Goal: Task Accomplishment & Management: Complete application form

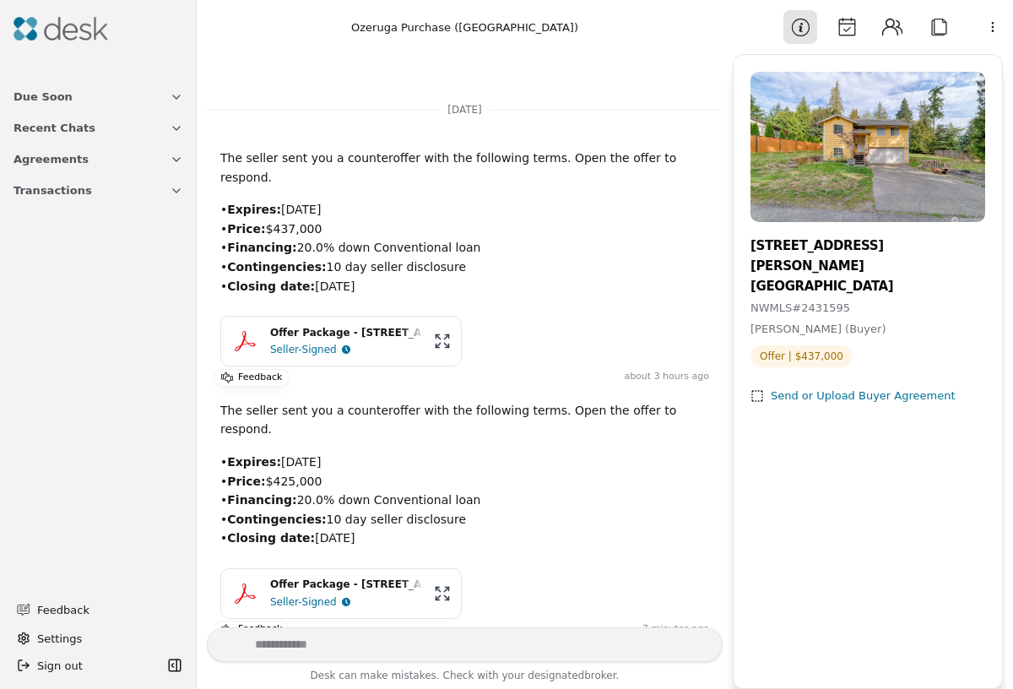
click at [395, 577] on div "Offer Package - [STREET_ADDRESS][PERSON_NAME]" at bounding box center [347, 585] width 154 height 16
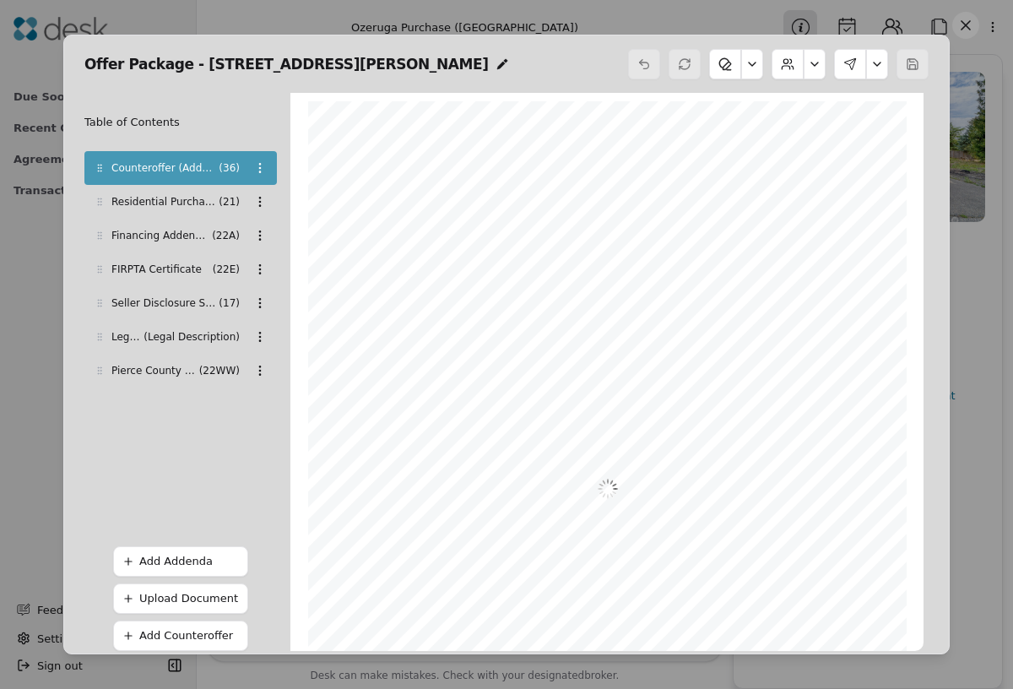
scroll to position [8, 0]
click at [855, 68] on button at bounding box center [850, 64] width 32 height 30
click at [846, 135] on button "Review Signing" at bounding box center [825, 136] width 117 height 30
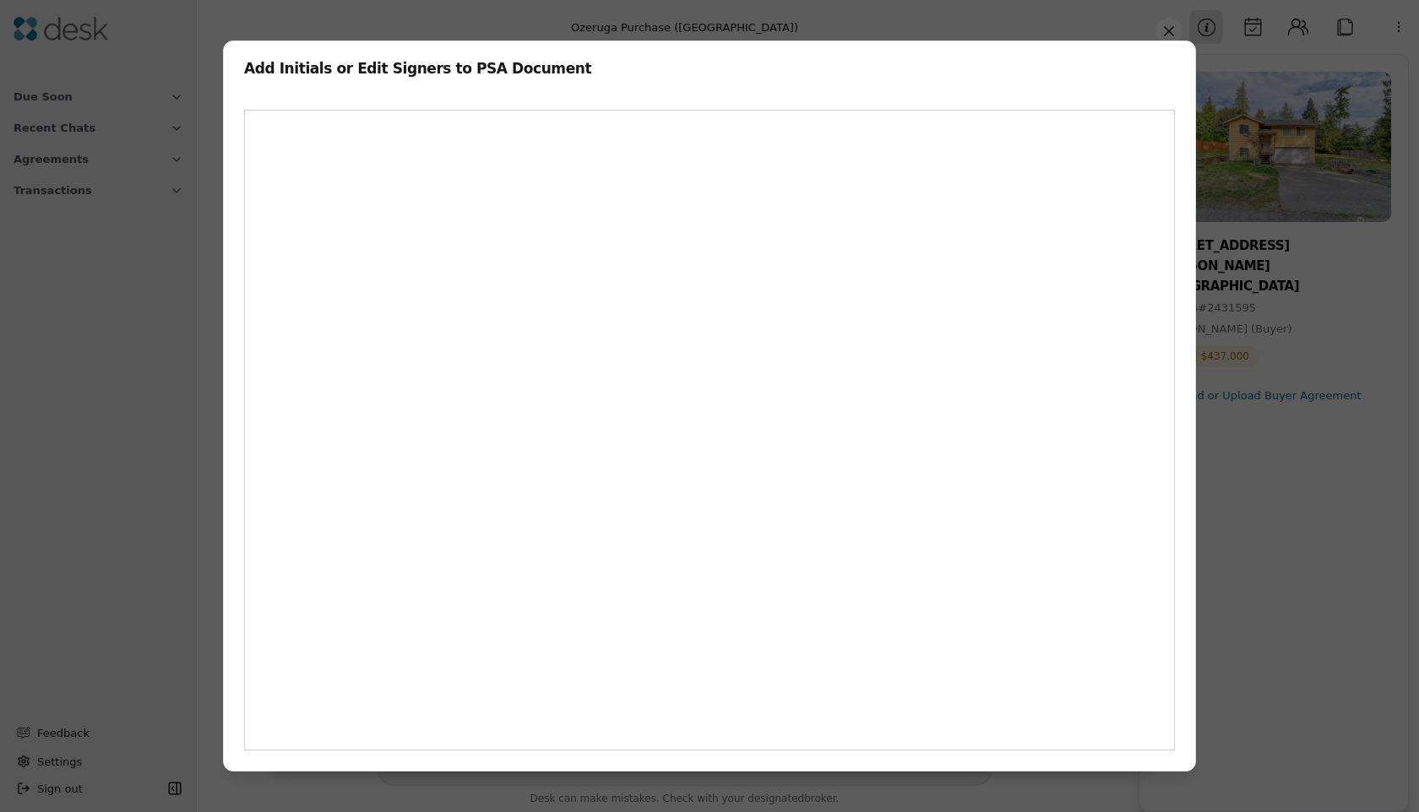
click at [736, 62] on h2 "Add Initials or Edit Signers to PSA Document" at bounding box center [709, 69] width 931 height 14
drag, startPoint x: 736, startPoint y: 62, endPoint x: 794, endPoint y: 60, distance: 58.3
click at [794, 60] on div "Add Initials or Edit Signers to PSA Document" at bounding box center [709, 61] width 971 height 41
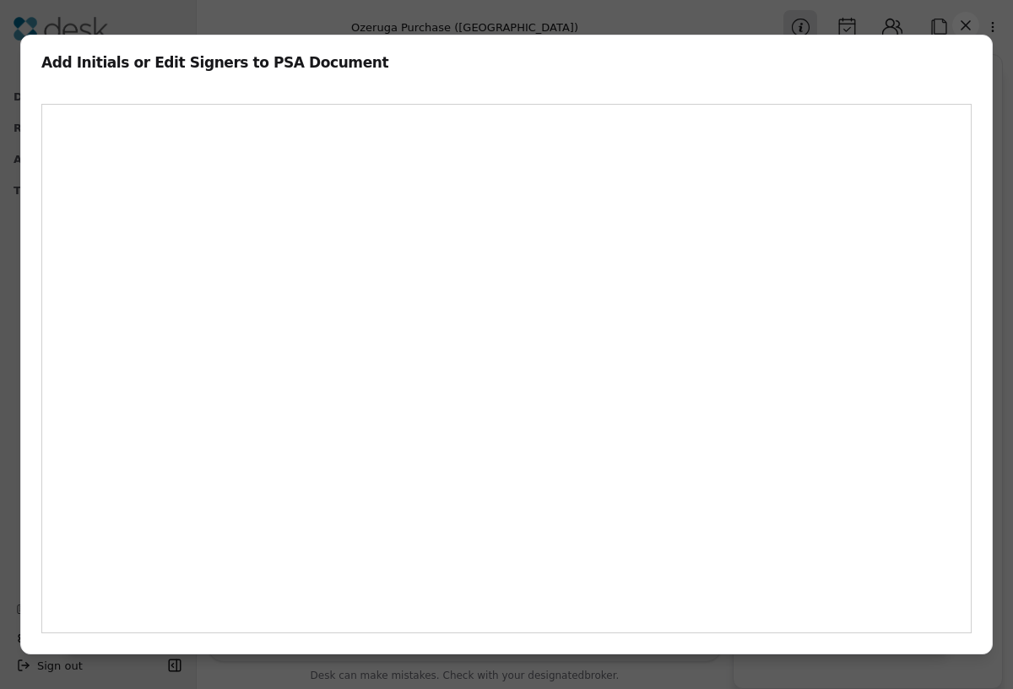
click at [462, 71] on div "Add Initials or Edit Signers to PSA Document" at bounding box center [506, 55] width 971 height 41
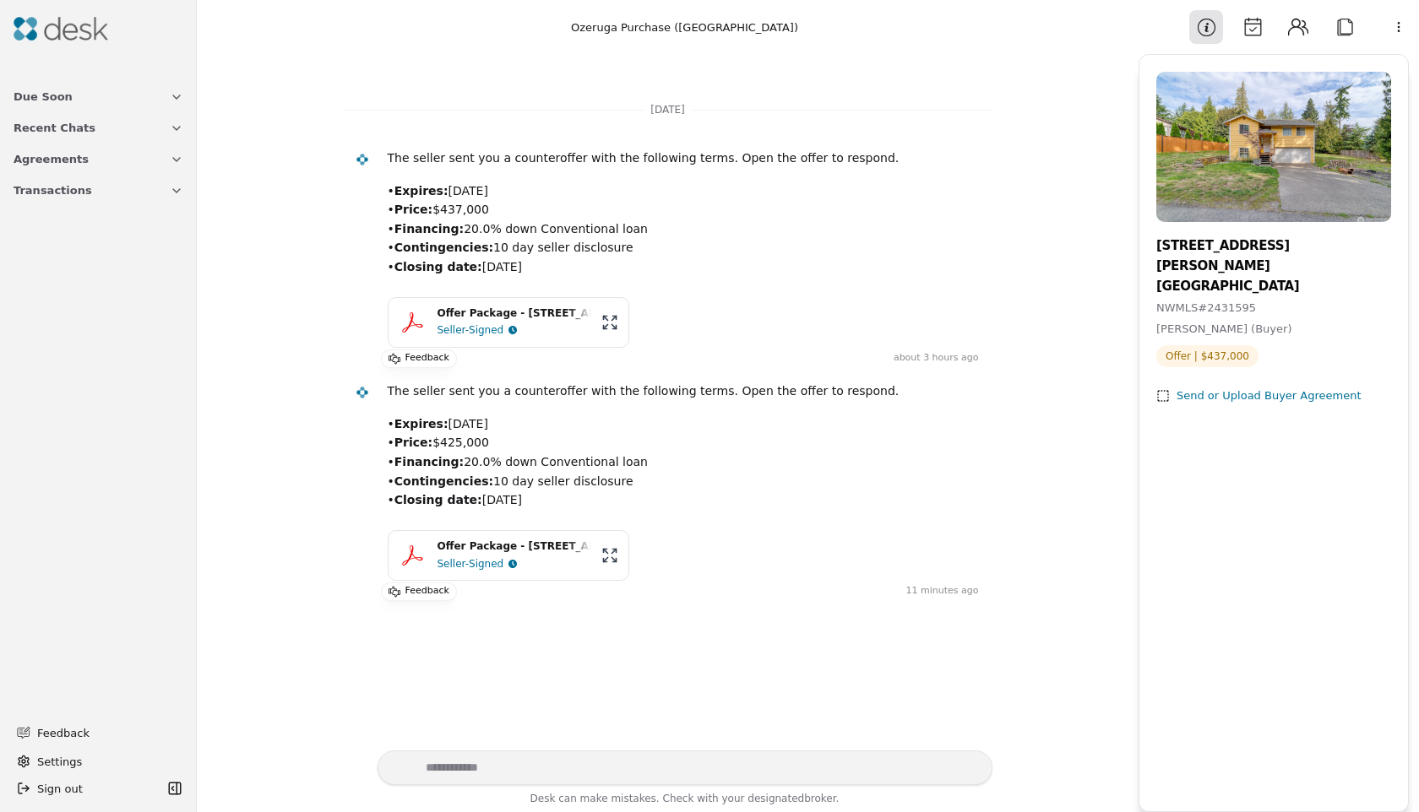
click at [449, 560] on div "Seller-Signed" at bounding box center [470, 564] width 67 height 17
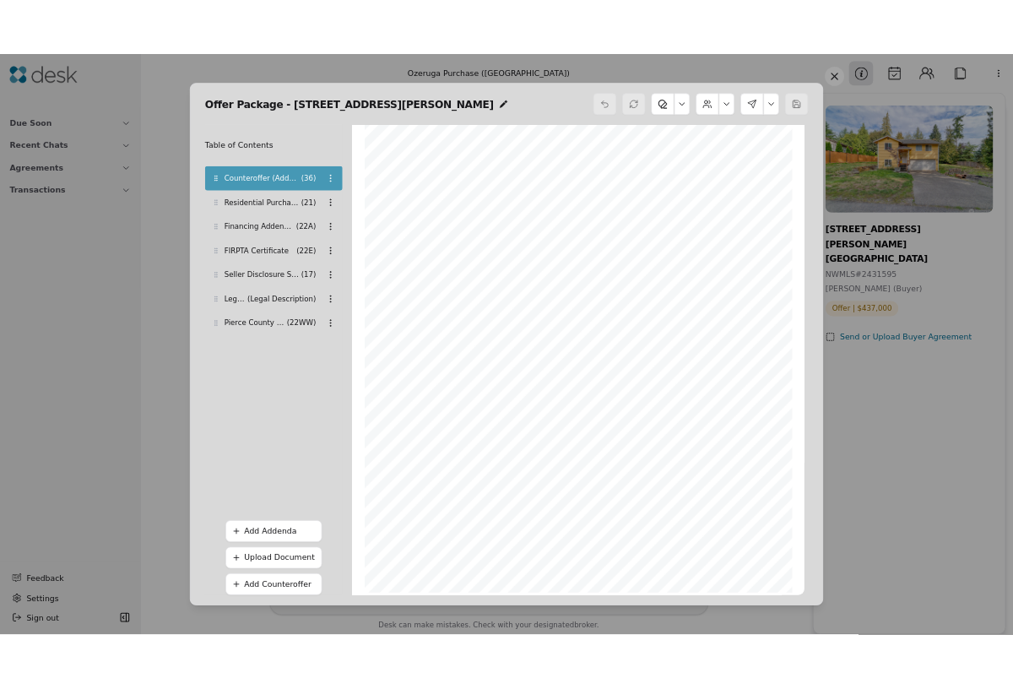
scroll to position [133, 0]
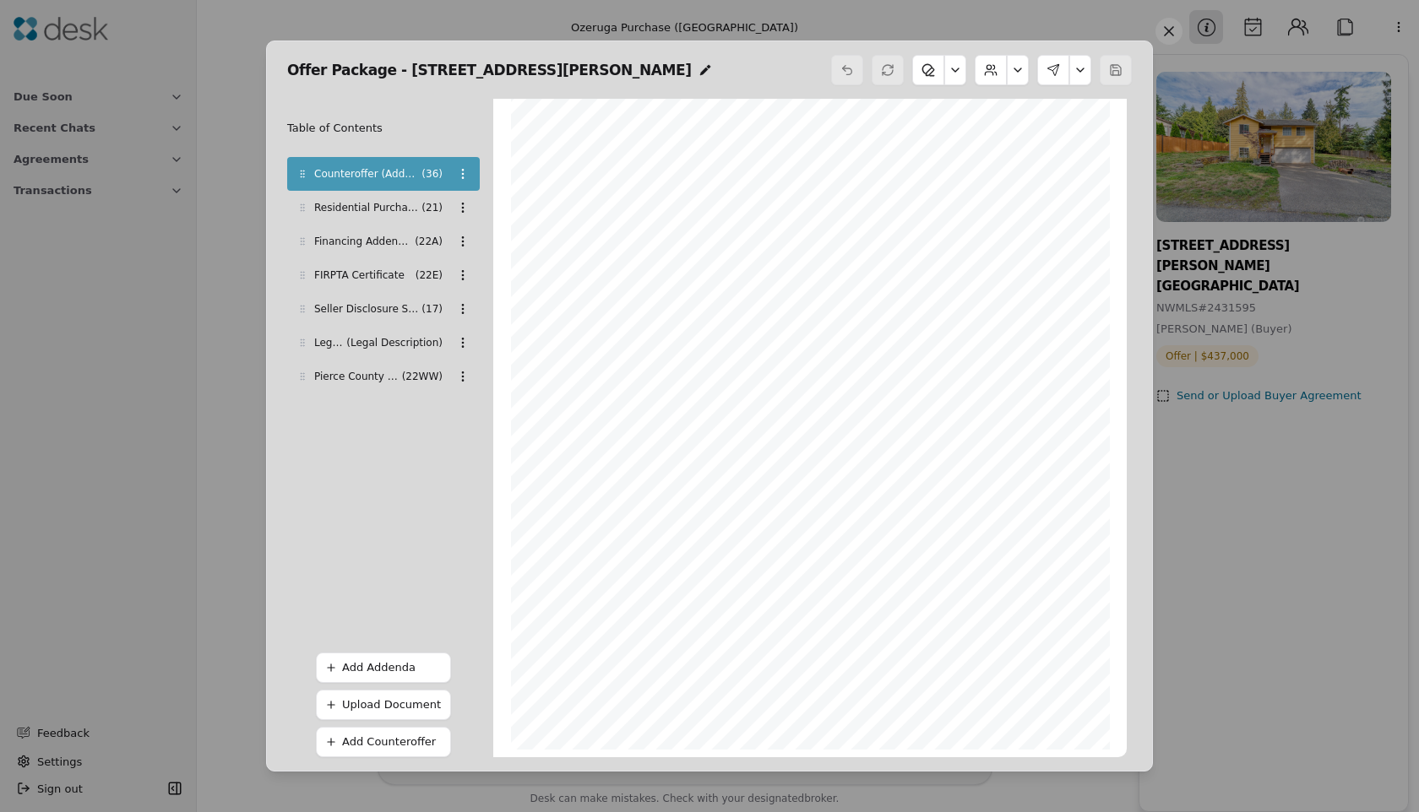
click at [1014, 69] on button at bounding box center [1018, 70] width 22 height 30
click at [958, 69] on button at bounding box center [955, 70] width 22 height 30
click at [1084, 73] on button at bounding box center [1080, 70] width 22 height 30
click at [1012, 140] on button "Review Signing" at bounding box center [1027, 142] width 117 height 30
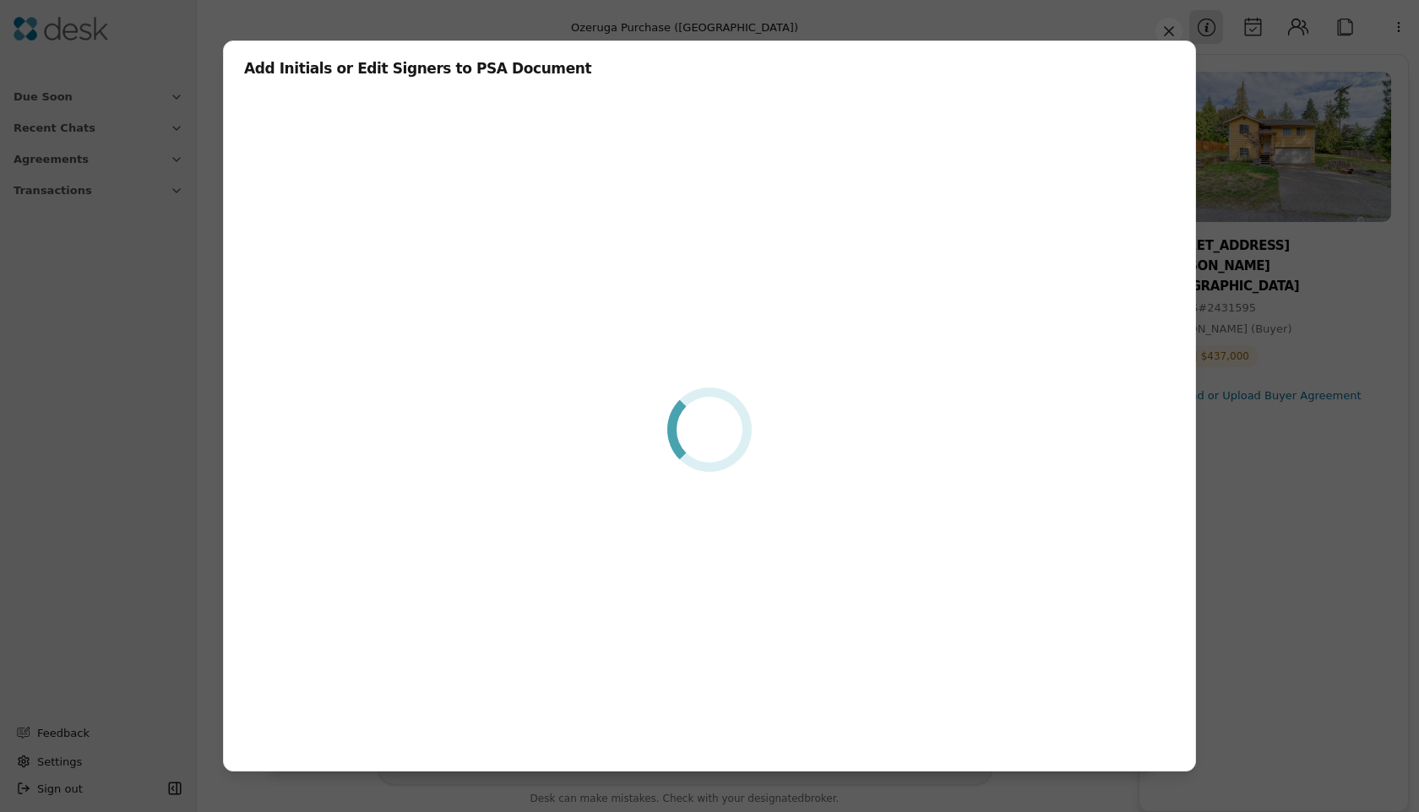
drag, startPoint x: 708, startPoint y: 65, endPoint x: 817, endPoint y: 86, distance: 110.1
click at [817, 86] on div "Add Initials or Edit Signers to PSA Document Are you sure you want to close thi…" at bounding box center [709, 406] width 973 height 731
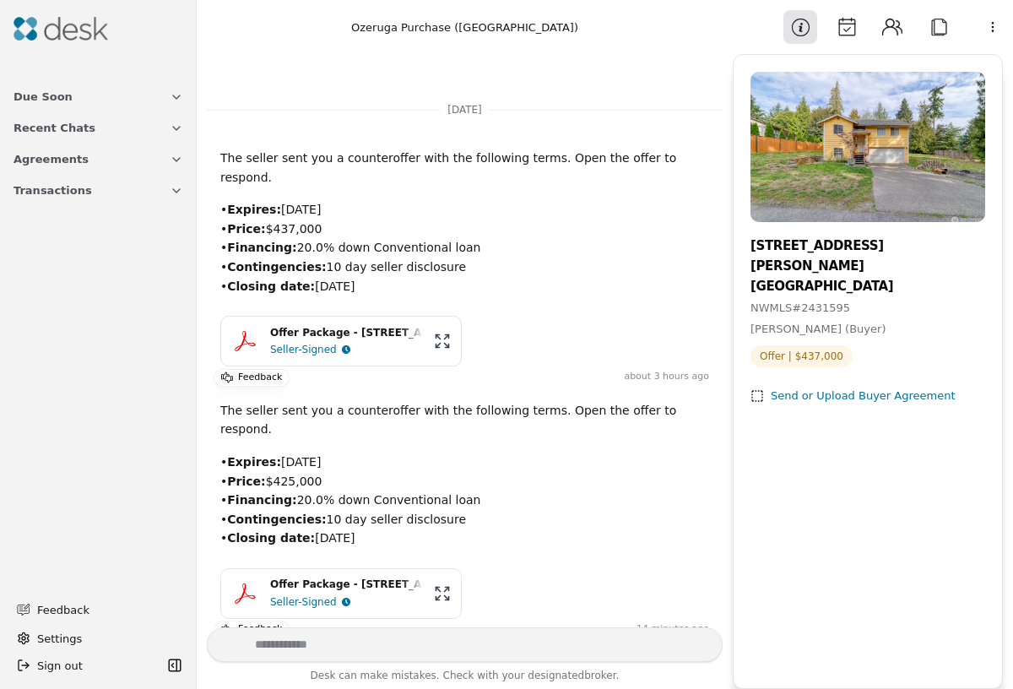
click at [357, 568] on button "Offer Package - [STREET_ADDRESS][PERSON_NAME] Seller-Signed" at bounding box center [341, 593] width 242 height 51
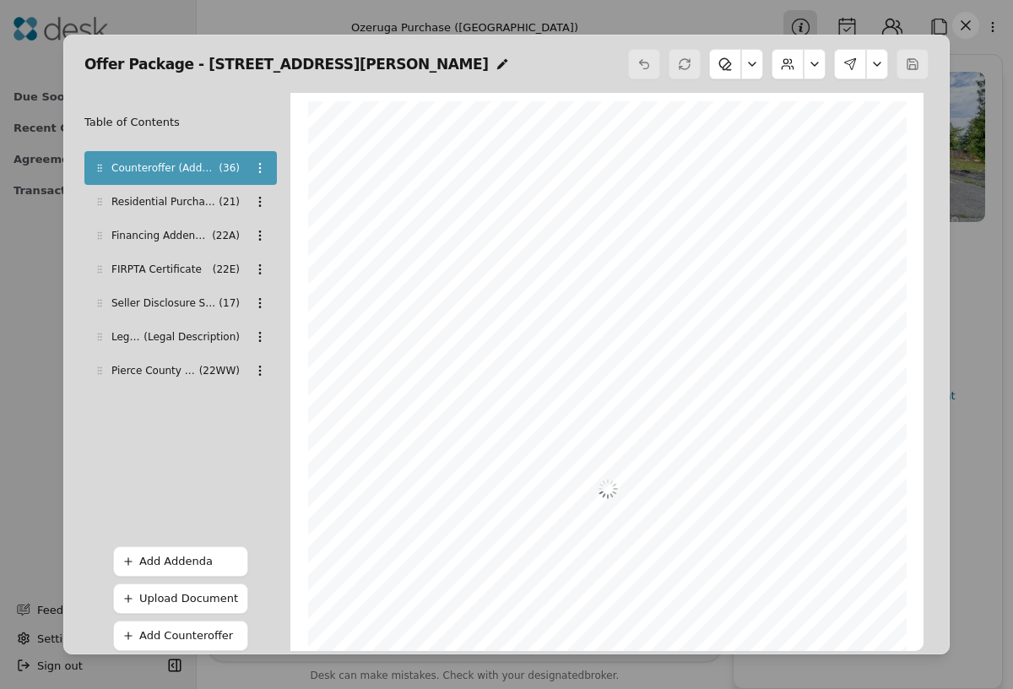
scroll to position [8, 0]
click at [851, 64] on button at bounding box center [850, 64] width 32 height 30
click at [830, 133] on button "Review Signing" at bounding box center [825, 136] width 117 height 30
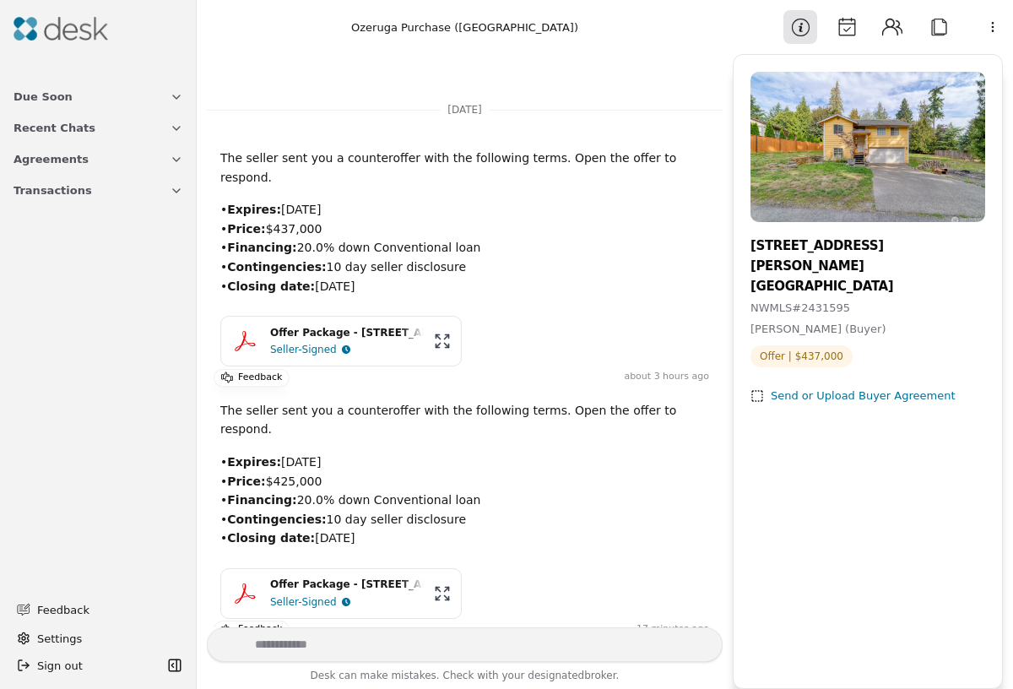
click at [381, 577] on div "Offer Package - [STREET_ADDRESS][PERSON_NAME]" at bounding box center [347, 585] width 154 height 16
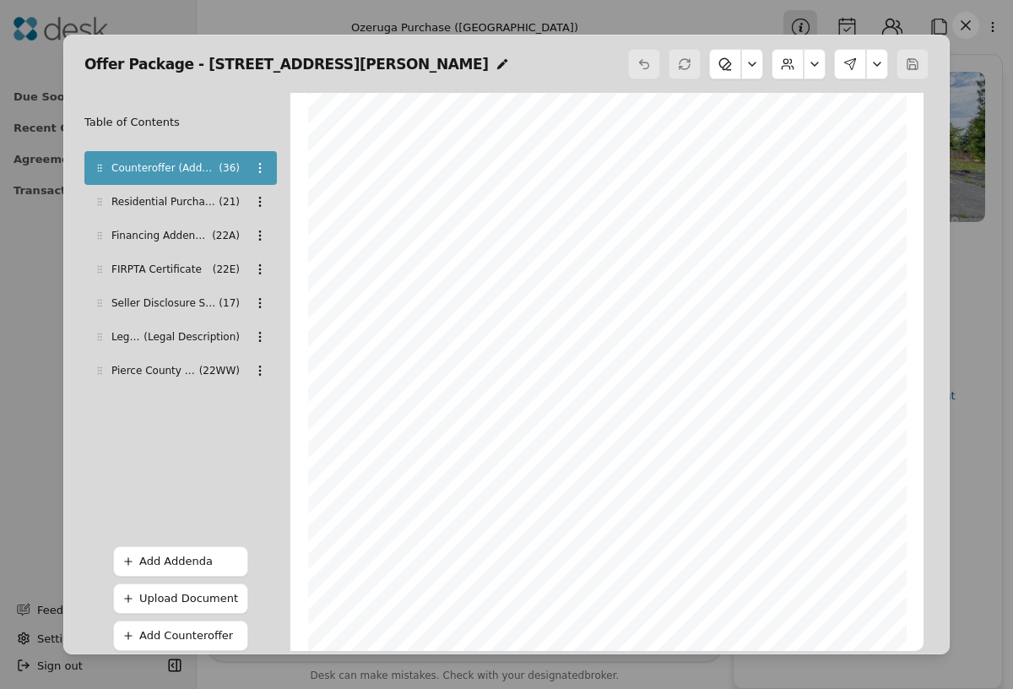
scroll to position [233, 0]
click at [727, 64] on button at bounding box center [725, 64] width 32 height 30
click at [743, 67] on button at bounding box center [752, 64] width 22 height 30
click at [788, 68] on button at bounding box center [788, 64] width 32 height 30
click at [815, 68] on button at bounding box center [815, 64] width 22 height 30
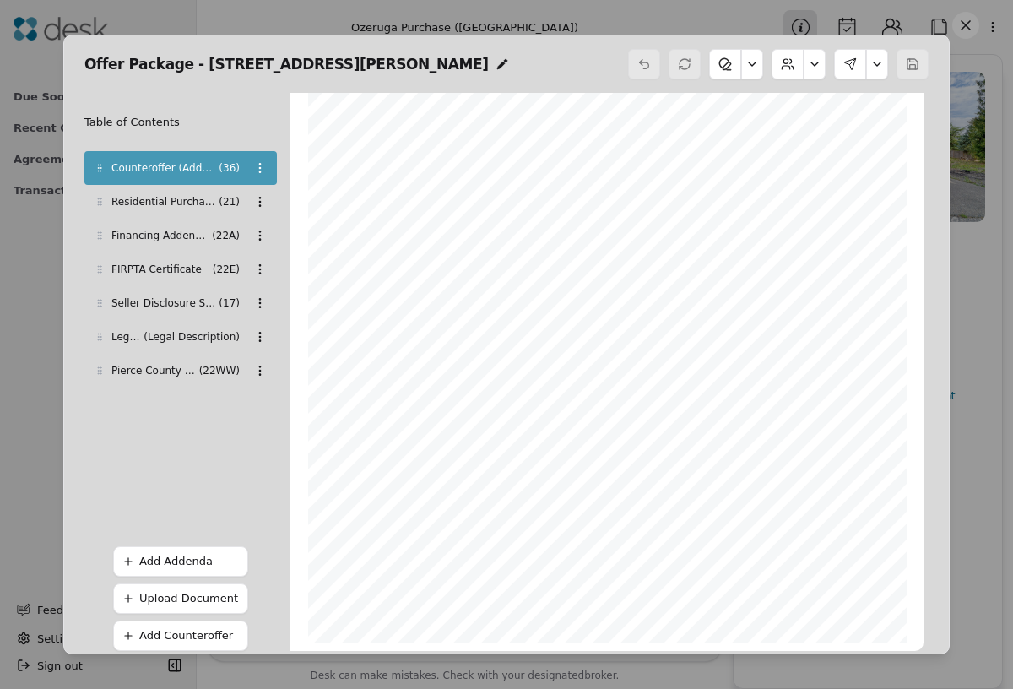
click at [815, 68] on button at bounding box center [815, 64] width 22 height 30
click at [886, 72] on button at bounding box center [877, 64] width 22 height 30
click at [838, 140] on button "Review Signing" at bounding box center [825, 136] width 117 height 30
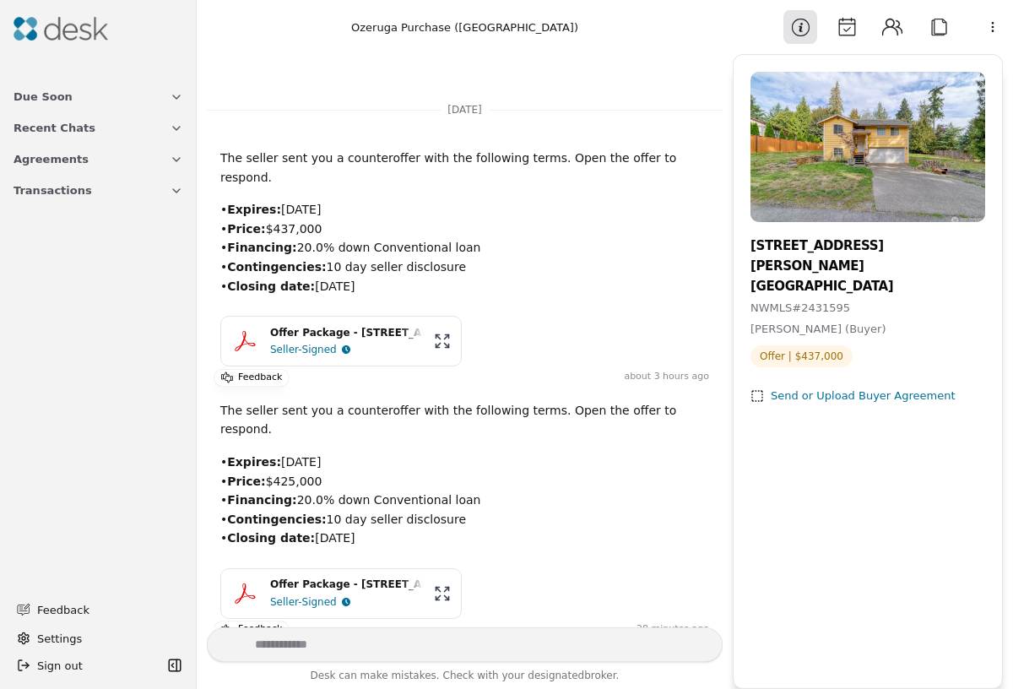
click at [344, 594] on div "Seller-Signed" at bounding box center [347, 602] width 154 height 17
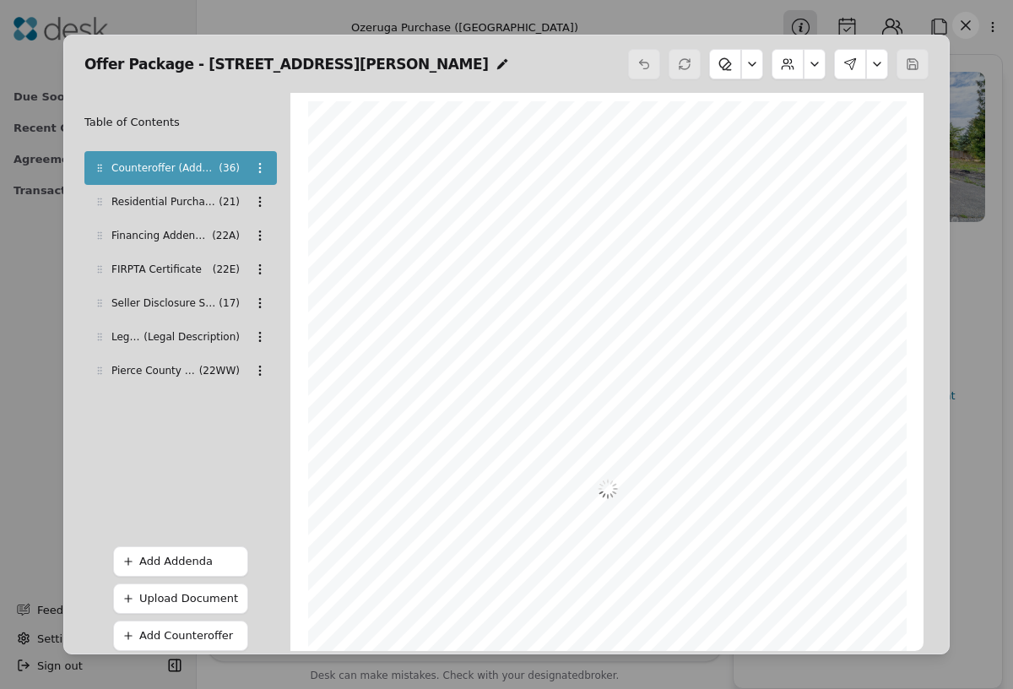
scroll to position [8, 0]
click at [875, 60] on button at bounding box center [877, 64] width 22 height 30
click at [839, 135] on button "Review Signing" at bounding box center [825, 136] width 117 height 30
